Goal: Task Accomplishment & Management: Complete application form

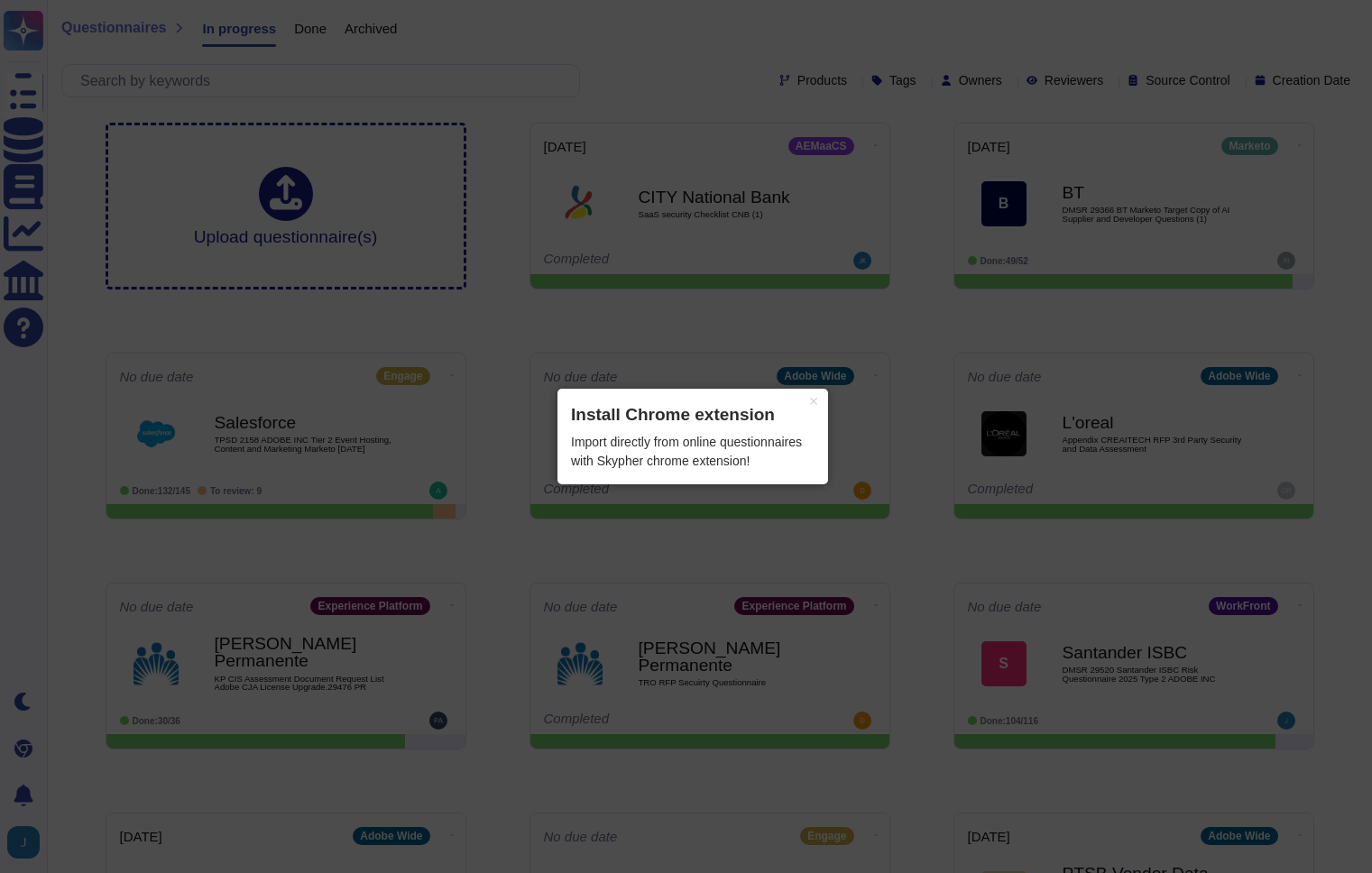
click at [769, 434] on div "Import directly from online questionnaires with Skypher chrome extension!" at bounding box center [693, 452] width 244 height 38
click at [811, 397] on button "×" at bounding box center [814, 401] width 29 height 25
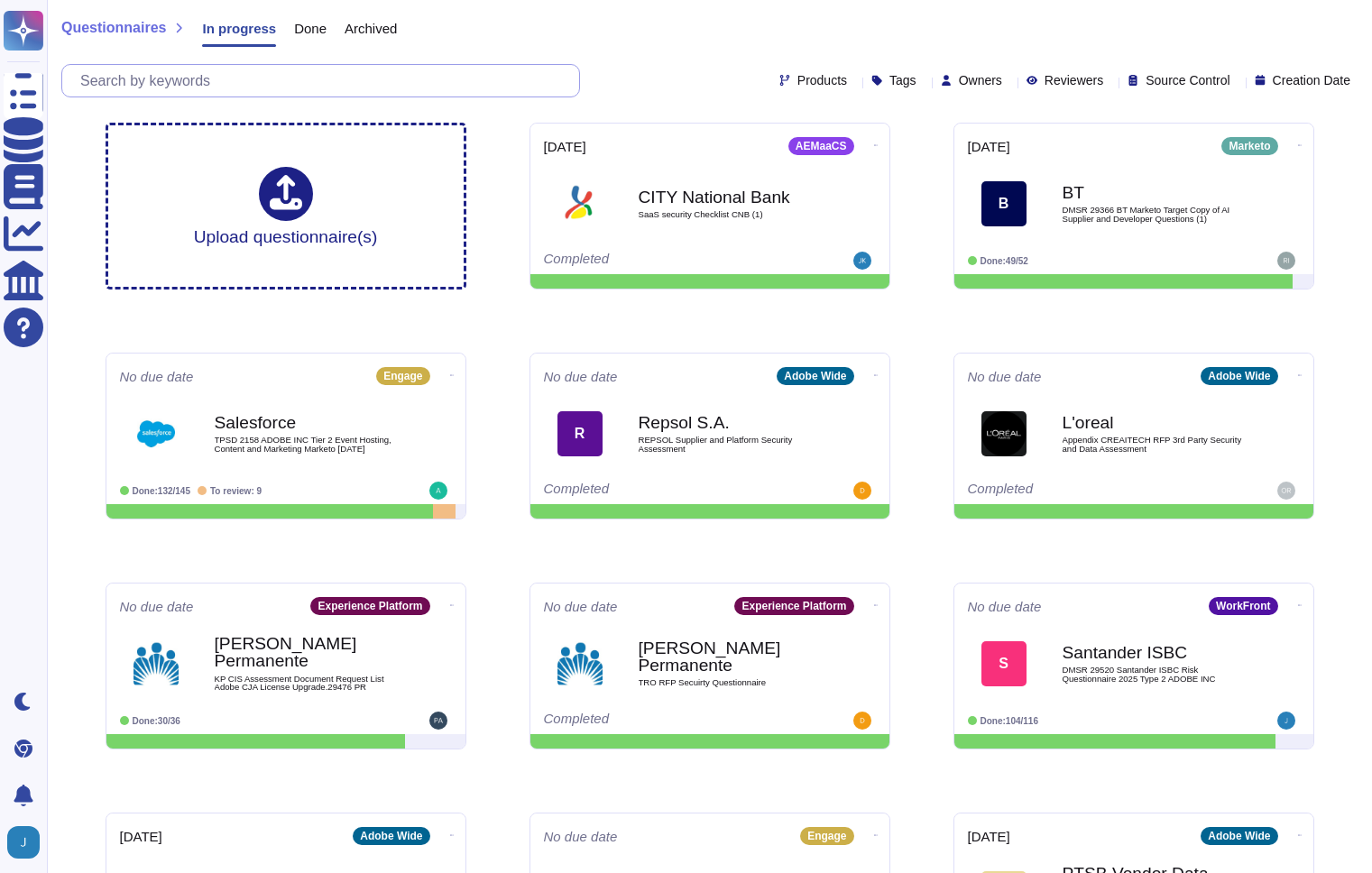
click at [325, 75] on input "text" at bounding box center [326, 80] width 508 height 32
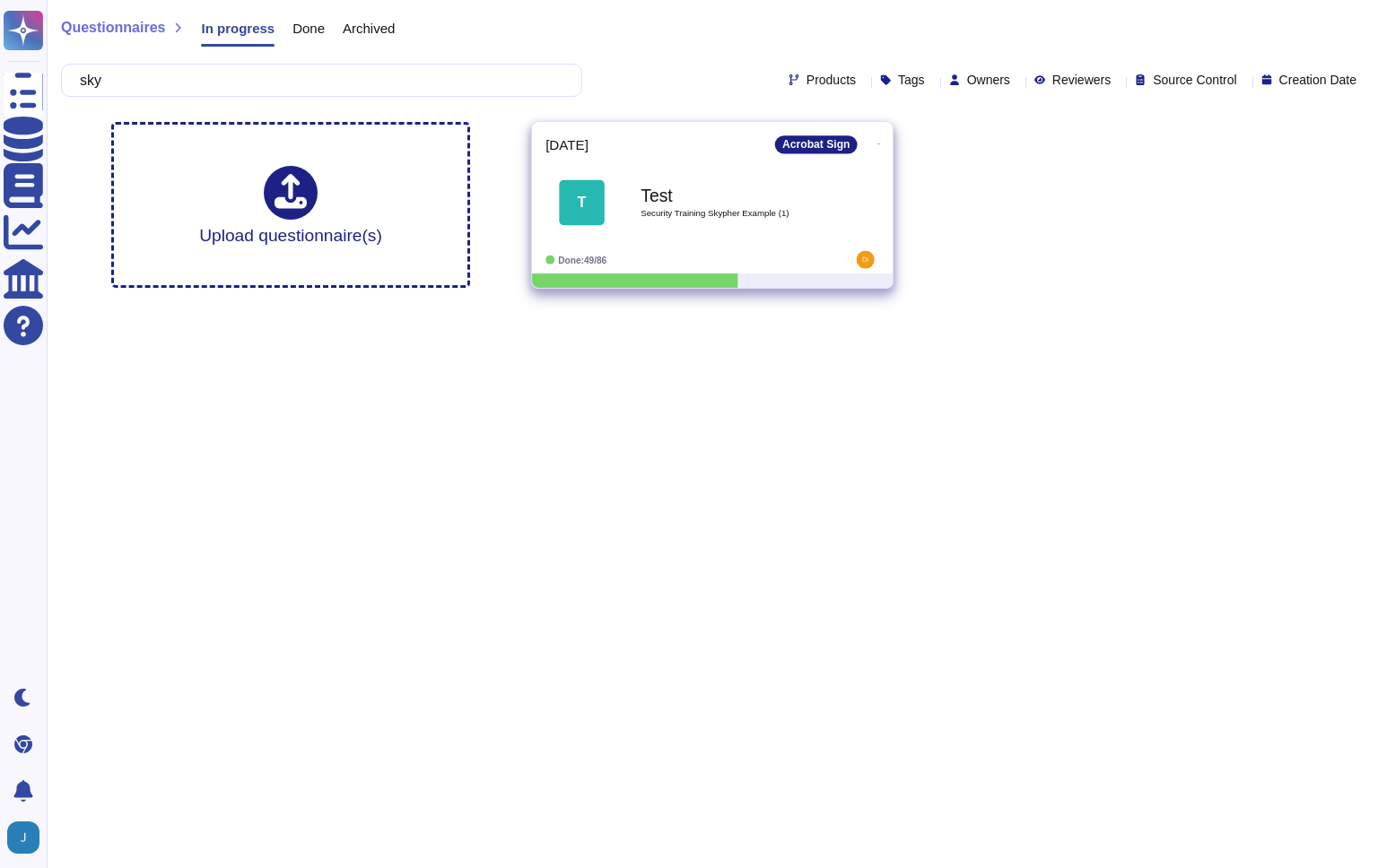
type input "sky"
click at [685, 190] on b "Test" at bounding box center [730, 195] width 181 height 17
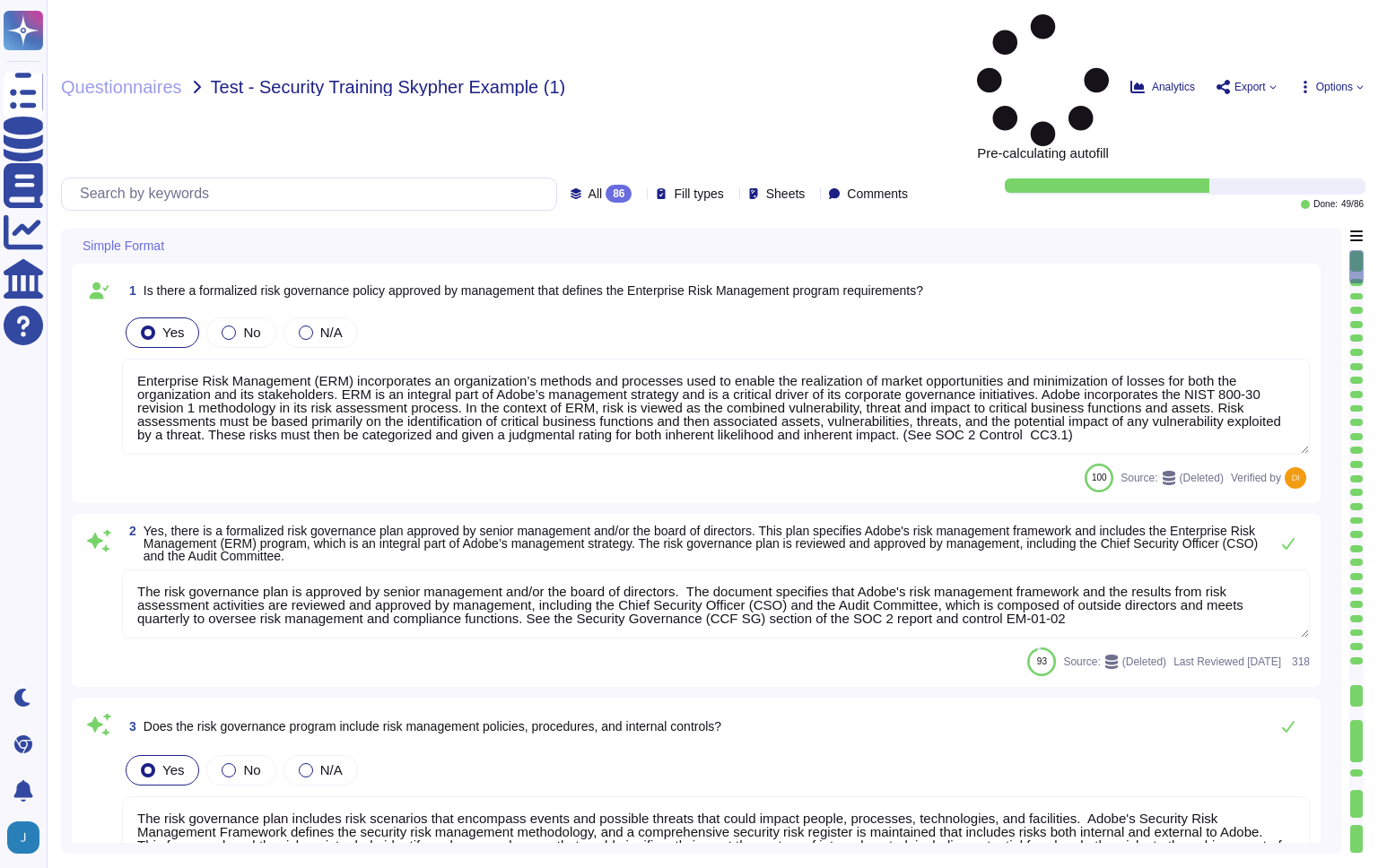
type textarea "Enterprise Risk Management (ERM) incorporates an organization’s methods and pro…"
type textarea "The risk governance plan is approved by senior management and/or the board of d…"
type textarea "The risk governance plan includes risk scenarios that encompass events and poss…"
type textarea "Adobe has an established Enterprise-wide Risk Management process used by manage…"
type textarea "Adobe has a comprehensive technology risk management strategy that is well-esta…"
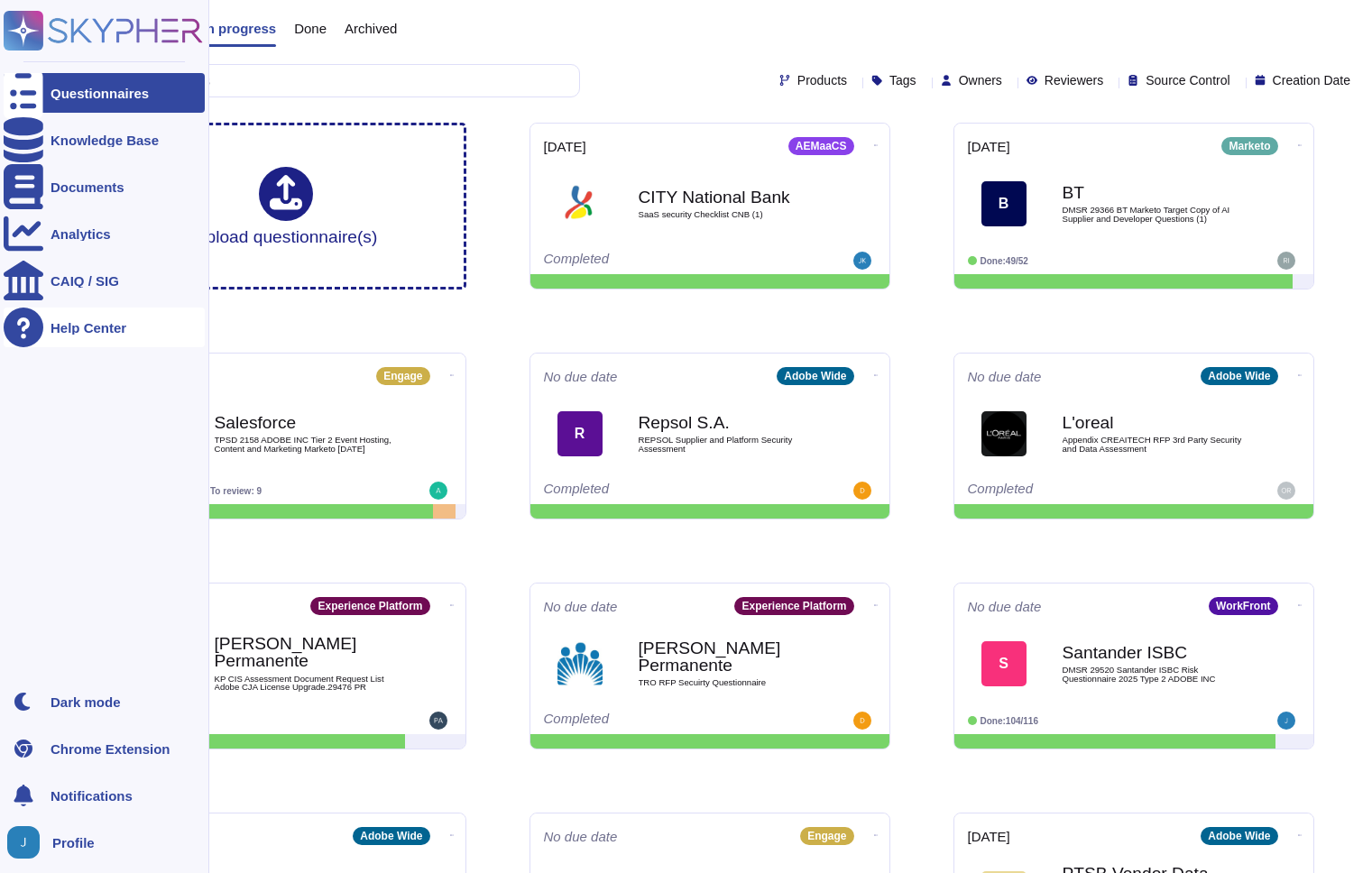
click at [73, 326] on div "Help Center" at bounding box center [88, 328] width 75 height 13
